Goal: Task Accomplishment & Management: Use online tool/utility

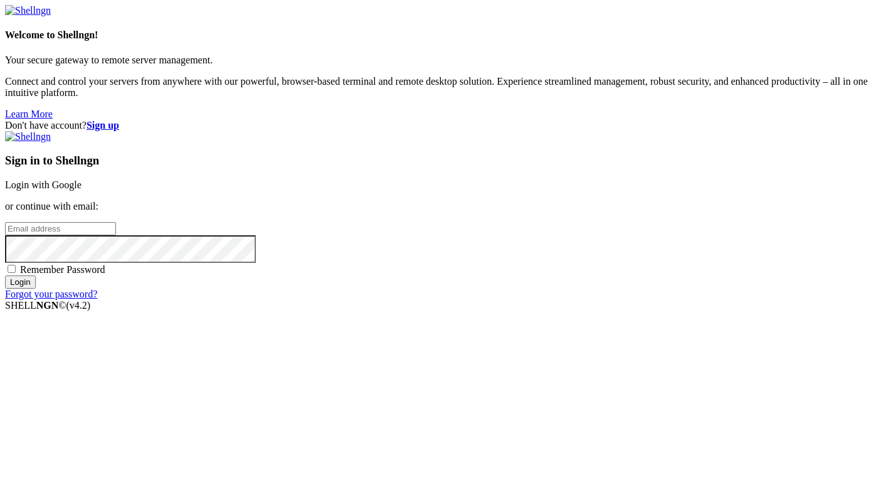
click at [116, 235] on input "email" at bounding box center [60, 228] width 111 height 13
paste input "[EMAIL_ADDRESS][DOMAIN_NAME]"
type input "[EMAIL_ADDRESS][DOMAIN_NAME]"
click at [119, 120] on strong "Sign up" at bounding box center [103, 125] width 33 height 11
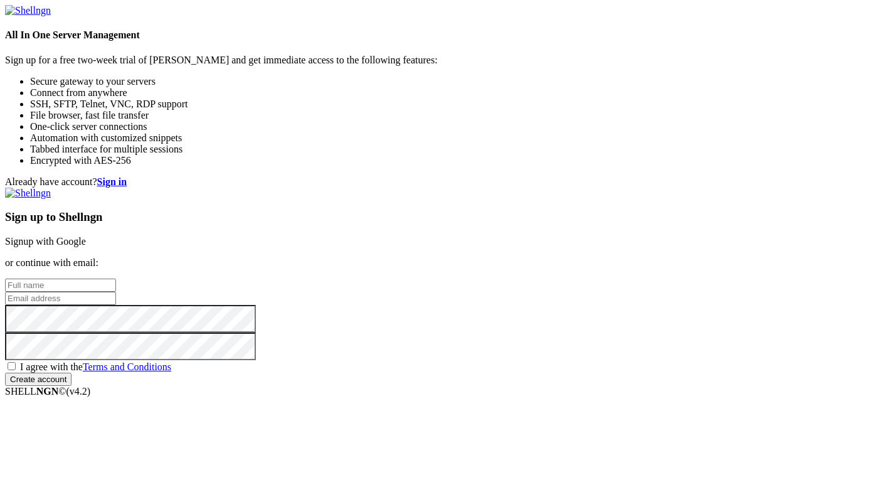
click at [116, 278] on input "text" at bounding box center [60, 284] width 111 height 13
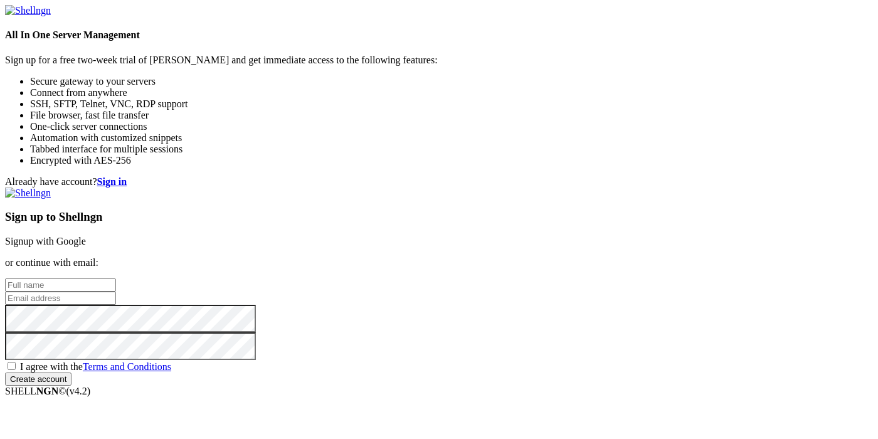
click at [116, 278] on input "text" at bounding box center [60, 284] width 111 height 13
type input "ghjhjf121"
click at [116, 292] on input "email" at bounding box center [60, 298] width 111 height 13
paste input "[EMAIL_ADDRESS][DOMAIN_NAME]"
type input "[EMAIL_ADDRESS][DOMAIN_NAME]"
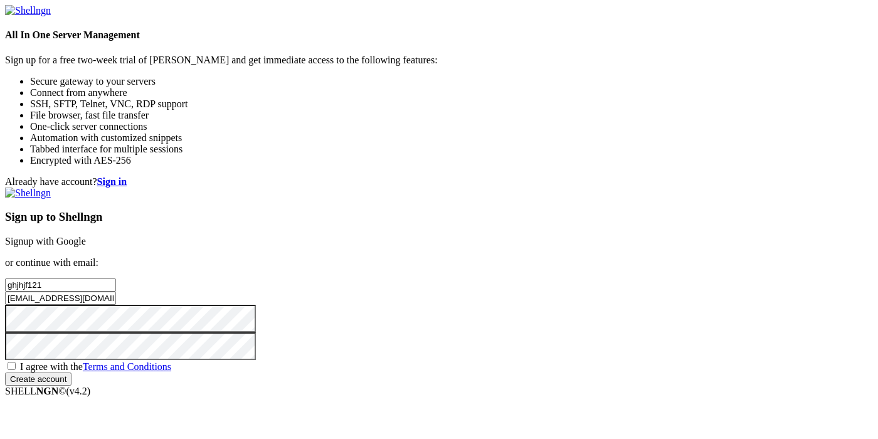
click at [5, 372] on input "Create account" at bounding box center [38, 378] width 66 height 13
click at [477, 350] on div "Sign up to Shellngn Signup with Google or continue with email: ghjhjf121 bedilo…" at bounding box center [439, 291] width 868 height 209
click at [171, 361] on span "I agree with the Terms and Conditions" at bounding box center [95, 366] width 151 height 11
click at [16, 362] on input "I agree with the Terms and Conditions" at bounding box center [12, 366] width 8 height 8
checkbox input "true"
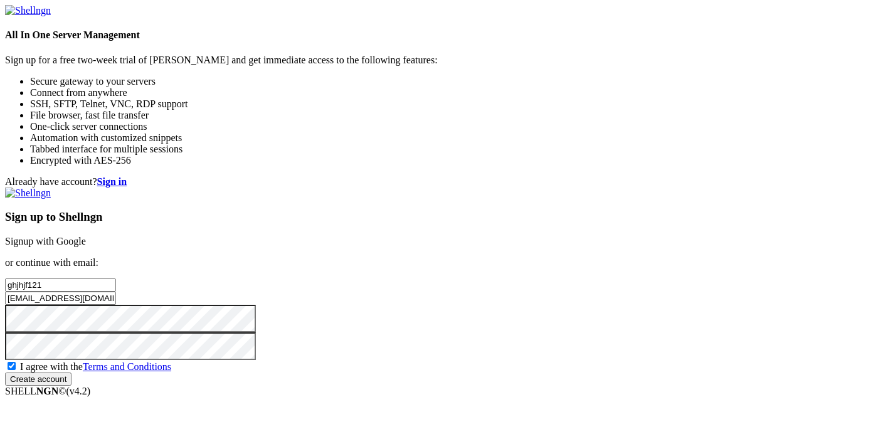
click at [537, 386] on div "Sign up to Shellngn Signup with Google or continue with email: ghjhjf121 bedilo…" at bounding box center [439, 286] width 868 height 198
click at [71, 386] on input "Create account" at bounding box center [38, 378] width 66 height 13
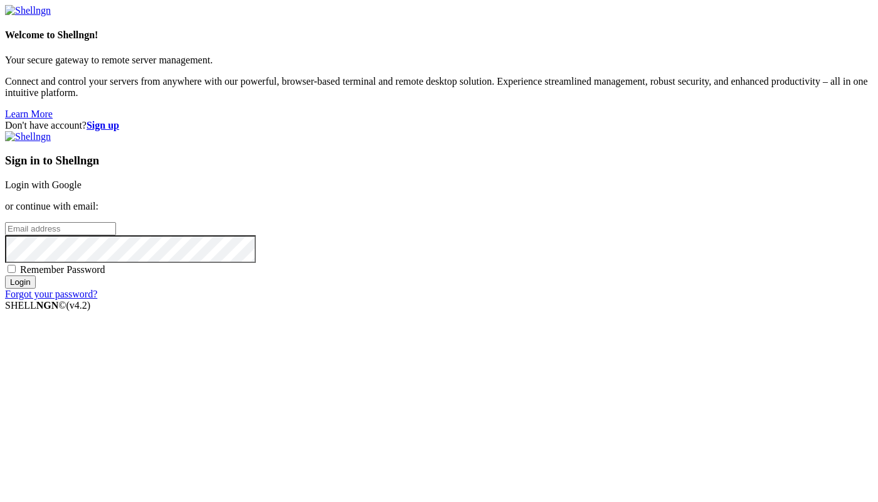
click at [116, 233] on input "email" at bounding box center [60, 228] width 111 height 13
paste input "[EMAIL_ADDRESS][DOMAIN_NAME]"
type input "[EMAIL_ADDRESS][DOMAIN_NAME]"
click at [5, 275] on input "Login" at bounding box center [20, 281] width 31 height 13
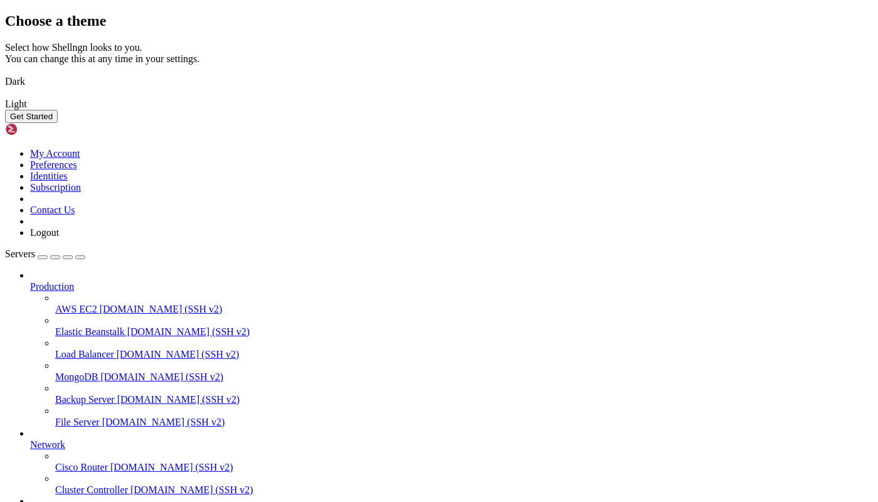
click at [5, 73] on img at bounding box center [5, 73] width 0 height 0
click at [58, 123] on button "Get Started" at bounding box center [31, 116] width 53 height 13
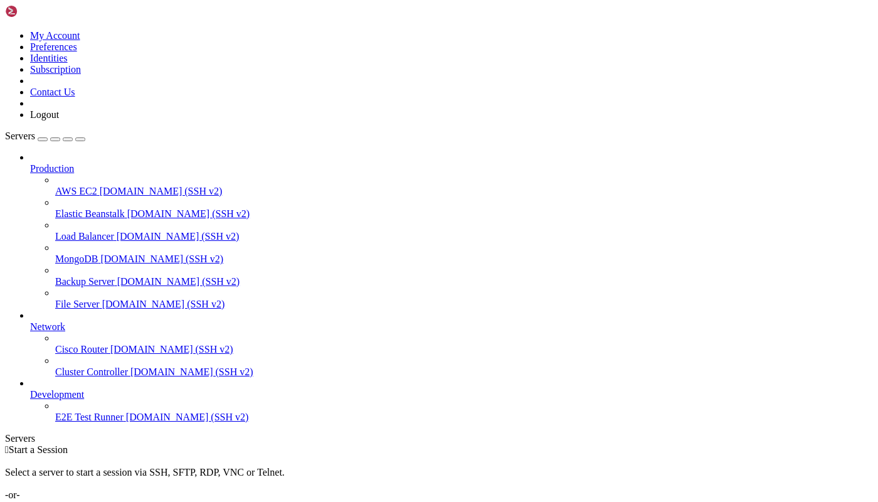
click at [489, 500] on link "Add Server" at bounding box center [439, 505] width 868 height 11
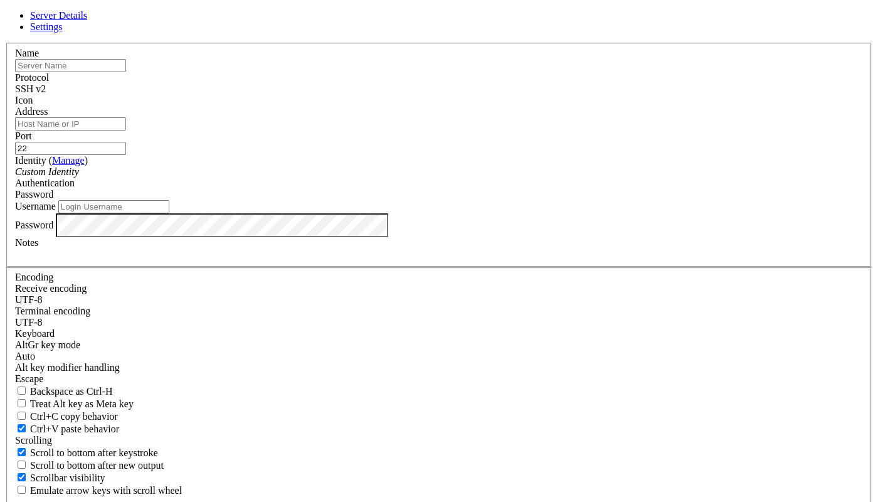
click at [169, 213] on input "Username" at bounding box center [113, 206] width 111 height 13
type input "root"
click at [355, 237] on div "Password" at bounding box center [439, 225] width 848 height 24
click at [126, 72] on input "text" at bounding box center [70, 65] width 111 height 13
click at [48, 117] on label "Address" at bounding box center [31, 111] width 33 height 11
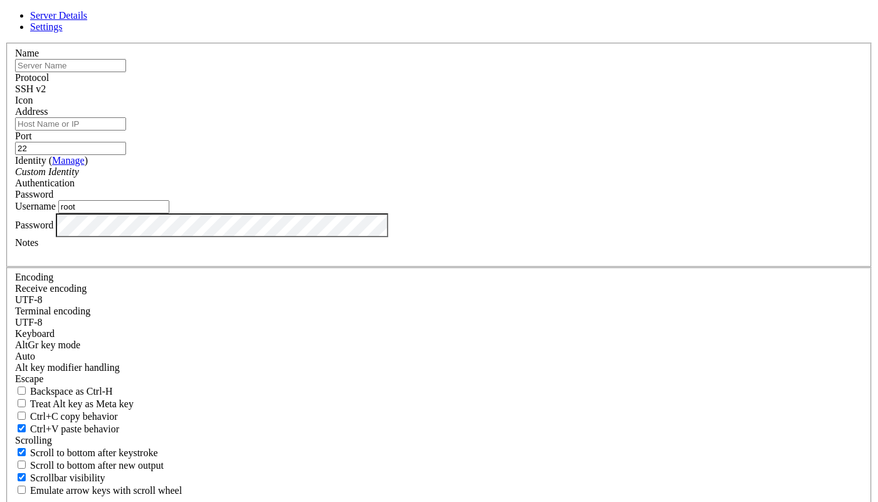
click at [126, 130] on input "Address" at bounding box center [70, 123] width 111 height 13
paste input "[TECHNICAL_ID]"
type input "[TECHNICAL_ID]"
click at [366, 72] on div "Name" at bounding box center [439, 60] width 848 height 24
click at [126, 72] on input "e" at bounding box center [70, 65] width 111 height 13
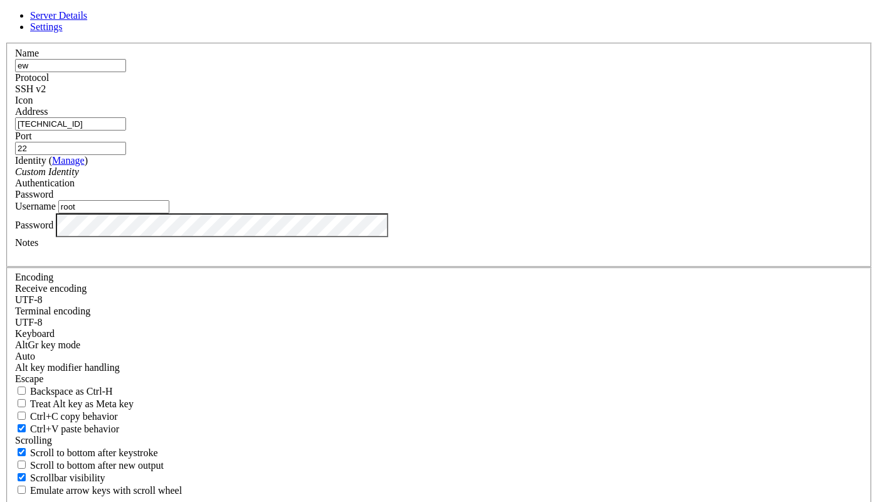
type input "ew"
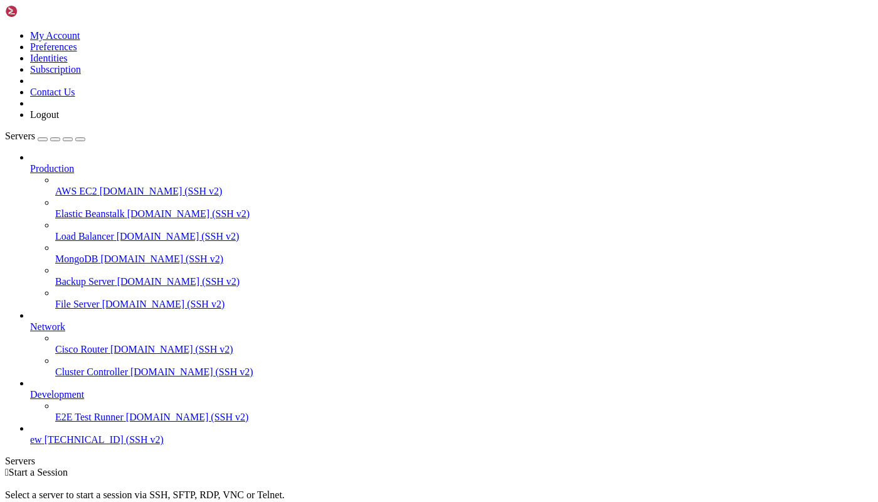
scroll to position [4, 0]
click at [83, 445] on span "[TECHNICAL_ID] (SSH v2)" at bounding box center [104, 439] width 119 height 11
click at [86, 445] on link "ew [TECHNICAL_ID] (SSH v2)" at bounding box center [451, 439] width 843 height 11
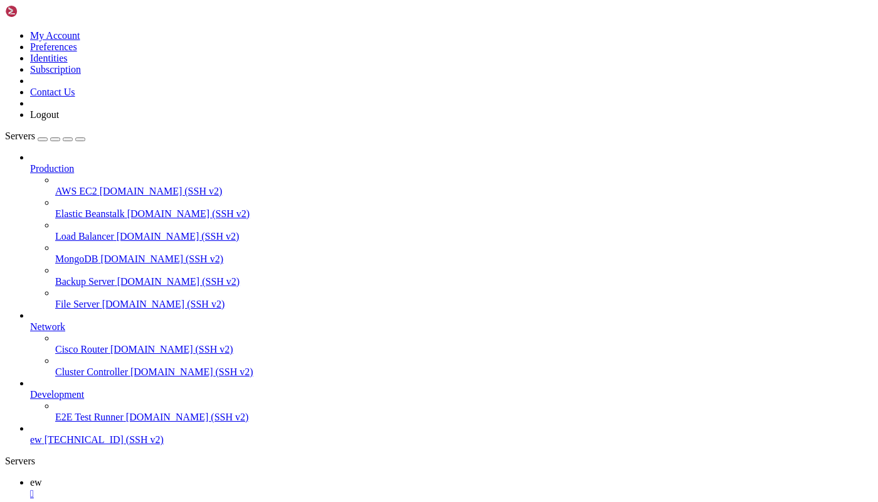
drag, startPoint x: 195, startPoint y: 826, endPoint x: 60, endPoint y: 791, distance: 140.1
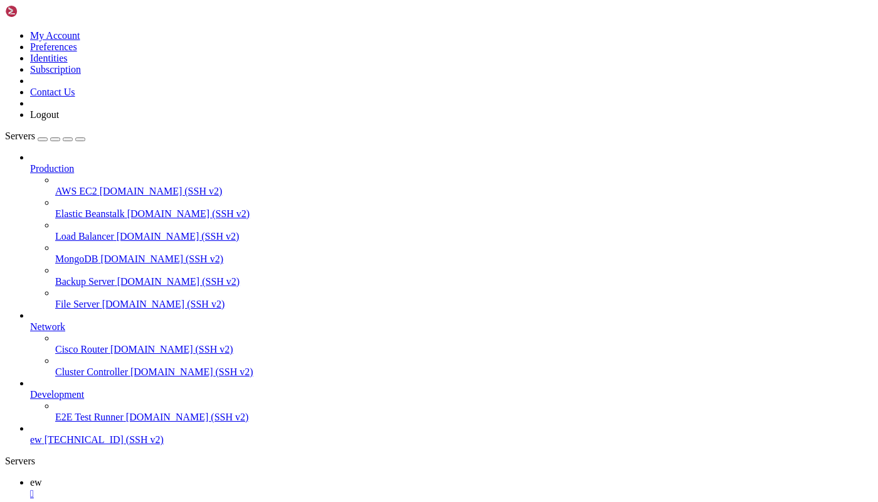
paste textarea "screen -ls"
type textarea "screen -ls"
paste textarea "screen -S [DOMAIN_NAME] -X quit"
type textarea "screen -S [DOMAIN_NAME] -X quit"
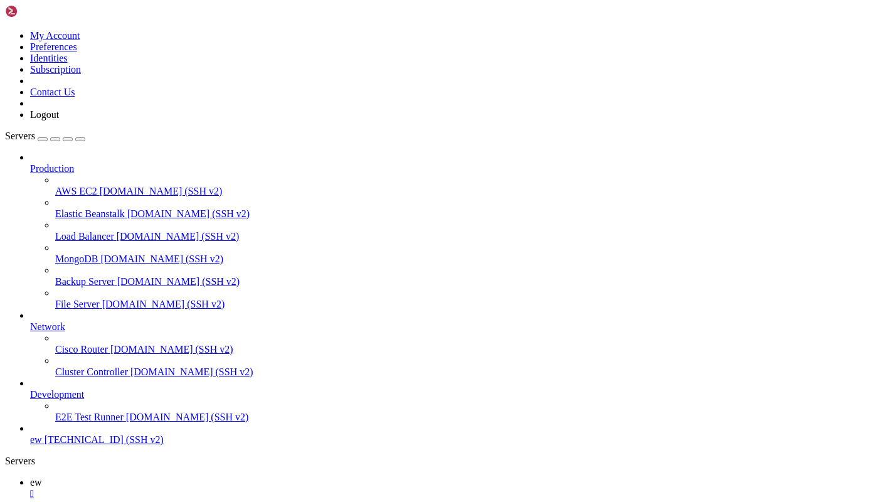
copy x-row "3385820"
copy x-row "[DOMAIN_NAME]"
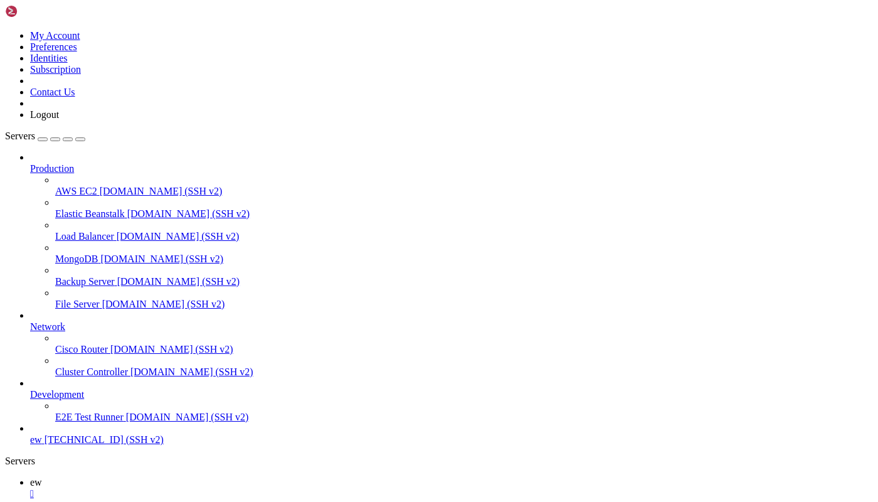
drag, startPoint x: 152, startPoint y: 1040, endPoint x: 343, endPoint y: 1037, distance: 190.6
copy x-row "ttps://[DOMAIN_NAME][URL]"
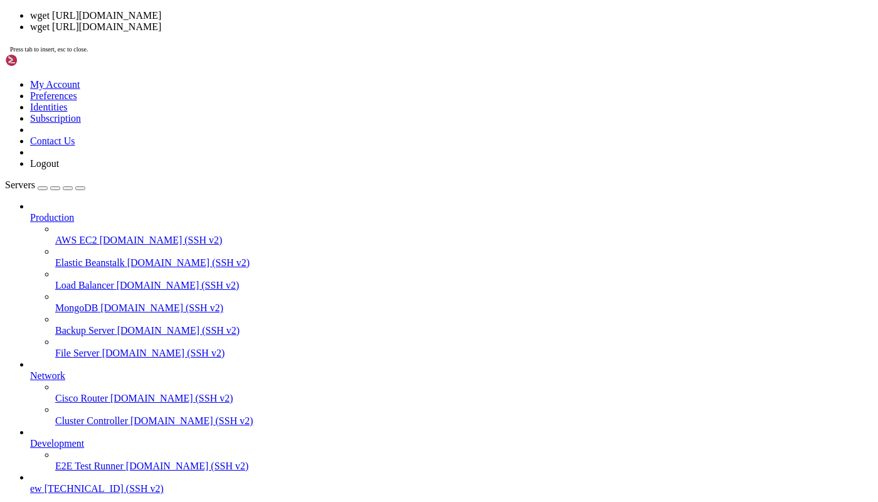
paste textarea "[URL][DOMAIN_NAME]"
type textarea "[URL][DOMAIN_NAME]"
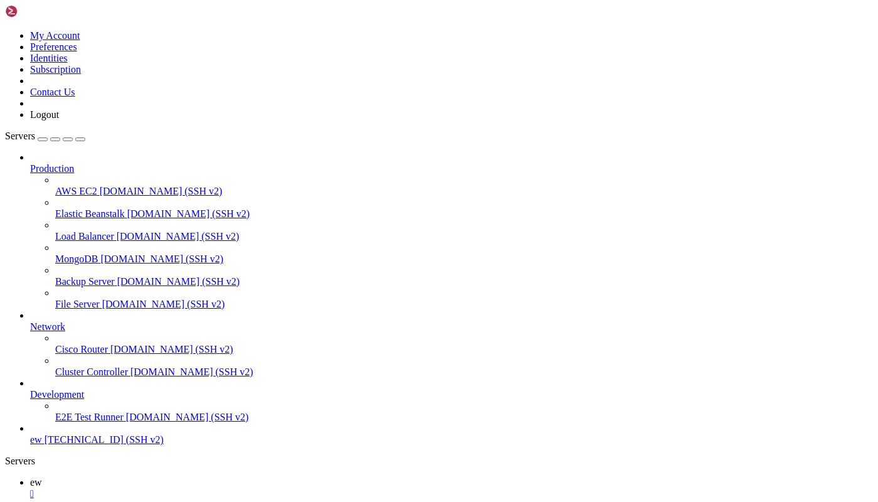
scroll to position [576, 0]
paste textarea "cat file1.txt file2.txt > result.txt"
type textarea "cat file1.txt file2.txt > result.txt"
drag, startPoint x: 352, startPoint y: 1122, endPoint x: 152, endPoint y: 1000, distance: 233.9
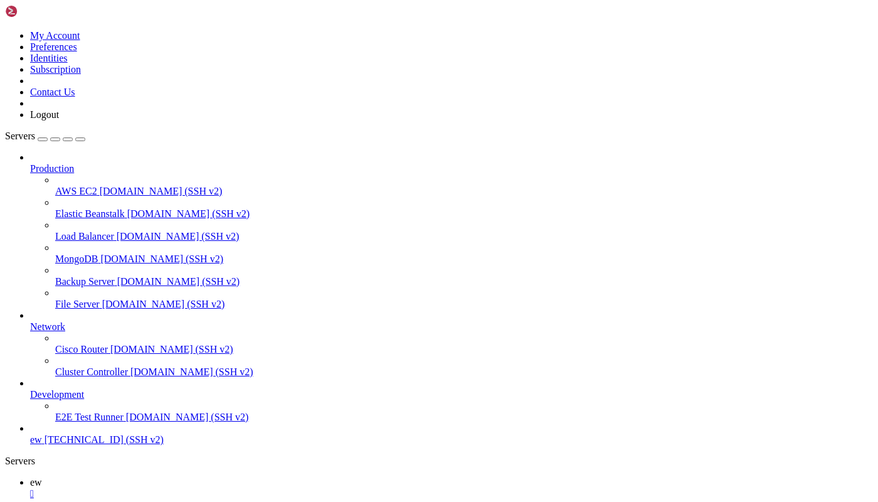
copy x-screen "[DOMAIN_NAME] systemd[1]: Started script. [DATE] 04:02:23 [DOMAIN_NAME] python3…"
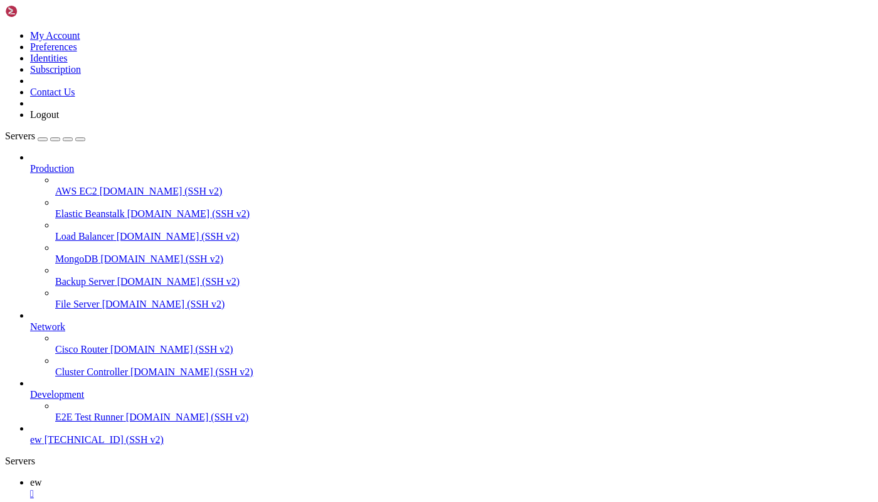
drag, startPoint x: 443, startPoint y: 1086, endPoint x: 155, endPoint y: 995, distance: 302.4
copy div "[DOMAIN_NAME] systemd[1]: Started script. [DATE] 04:02:23 [DOMAIN_NAME] python3…"
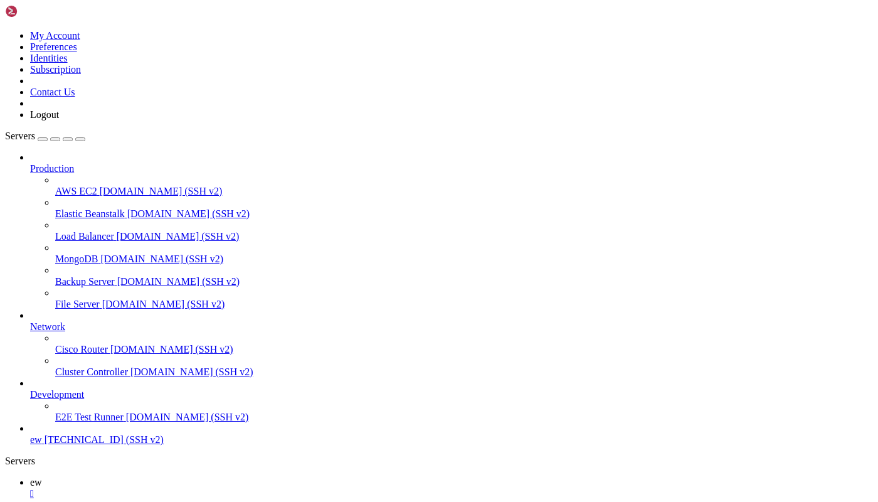
drag, startPoint x: 303, startPoint y: 1108, endPoint x: 73, endPoint y: 934, distance: 288.8
copy div "drwx------ 8 root root 4096 [DATE] 22:27 . drwxr-xr-x 18 root root 4096 [DATE] …"
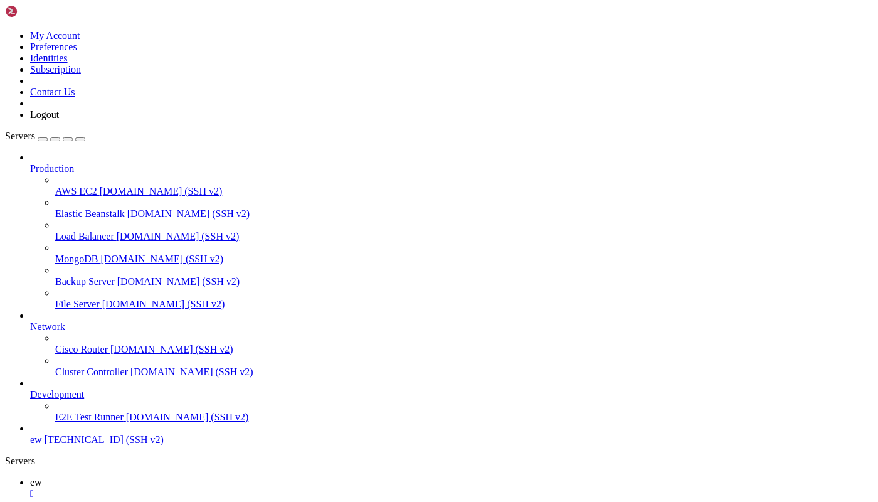
paste textarea "rm .bash_history .psql_history .sqlite_history .wget-hsts"
type textarea "rm .bash_history .psql_history .sqlite_history .wget-hsts"
paste textarea "history -c"
type textarea "history -c"
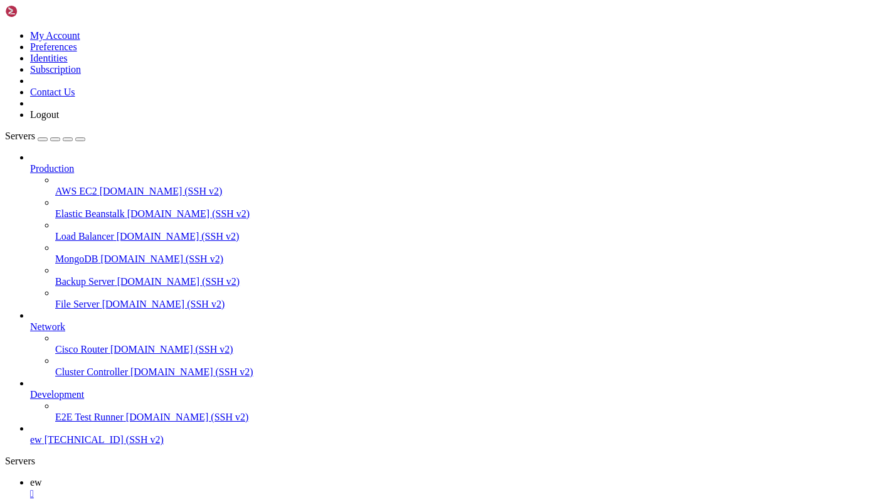
scroll to position [14639, 0]
